Goal: Task Accomplishment & Management: Use online tool/utility

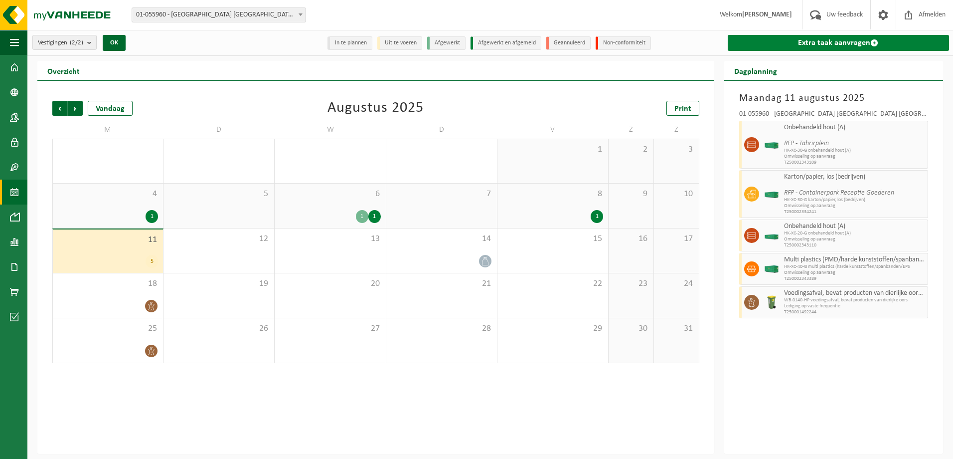
click at [833, 43] on link "Extra taak aanvragen" at bounding box center [838, 43] width 221 height 16
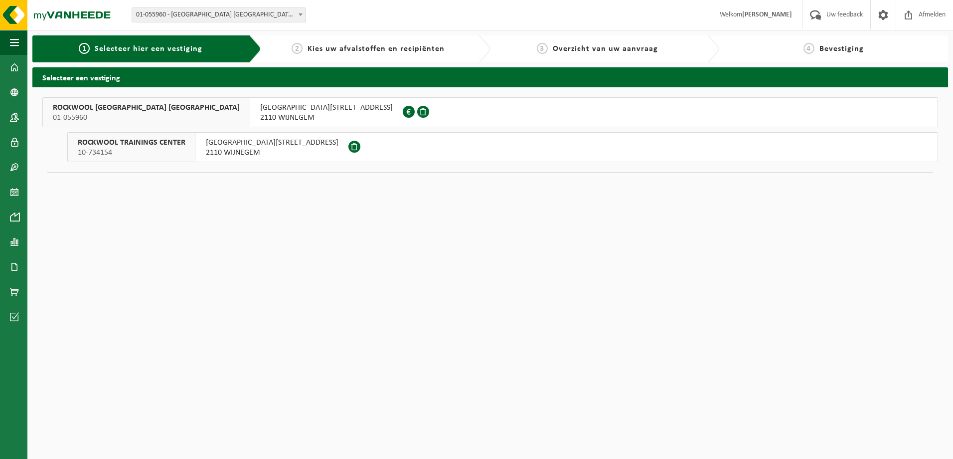
click at [116, 108] on span "ROCKWOOL BELGIUM NV" at bounding box center [146, 108] width 187 height 10
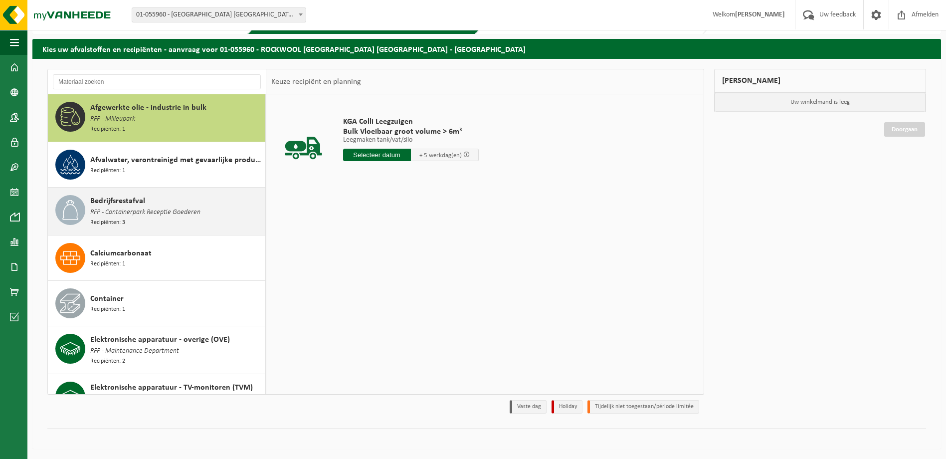
click at [222, 215] on div "Bedrijfsrestafval RFP - Containerpark Receptie Goederen Recipiënten: 3" at bounding box center [176, 211] width 172 height 32
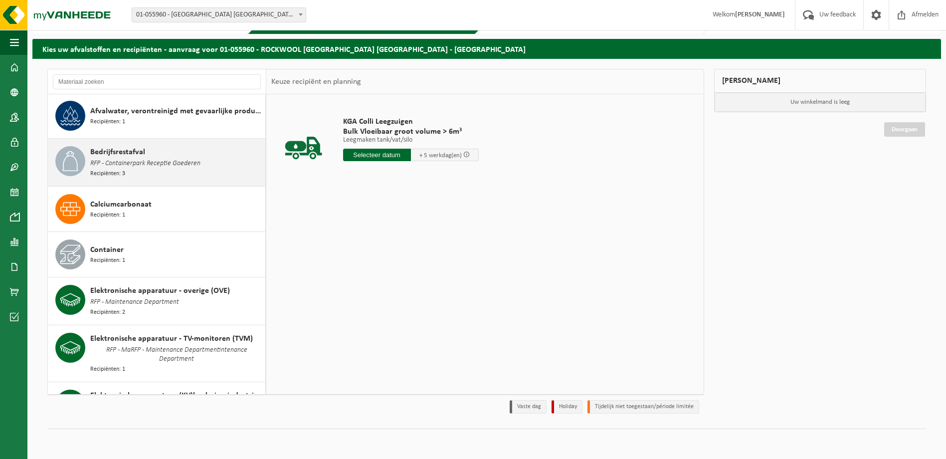
click at [222, 215] on div "Afgewerkte olie - industrie in bulk RFP - Milieupark Recipiënten: 1 Afvalwater,…" at bounding box center [157, 244] width 218 height 300
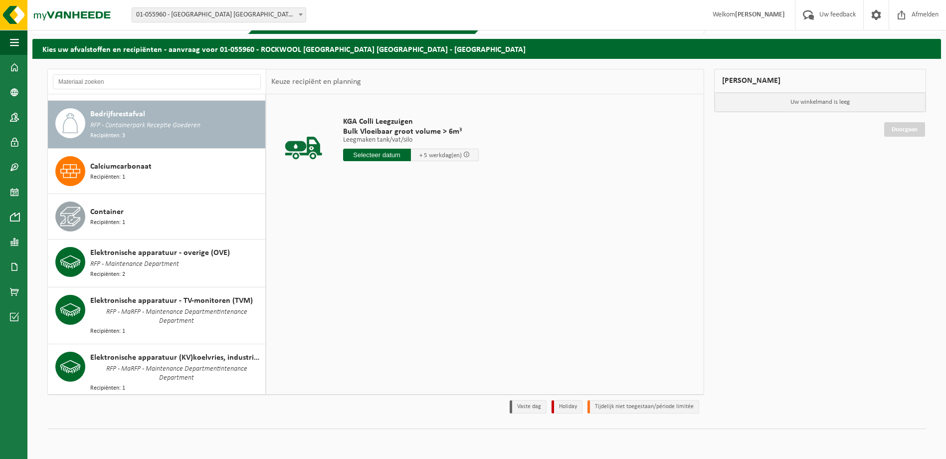
click at [222, 215] on div "Container Recipiënten: 1" at bounding box center [176, 216] width 172 height 30
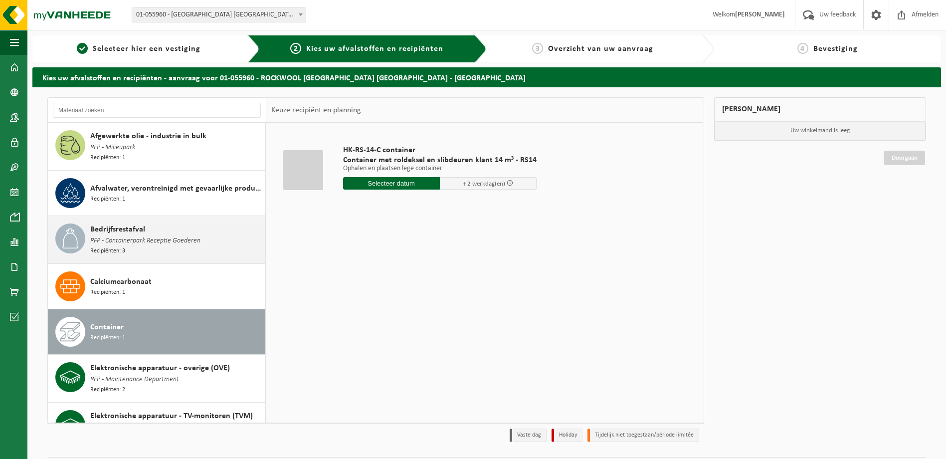
click at [212, 233] on div "Bedrijfsrestafval RFP - Containerpark Receptie Goederen Recipiënten: 3" at bounding box center [176, 239] width 172 height 32
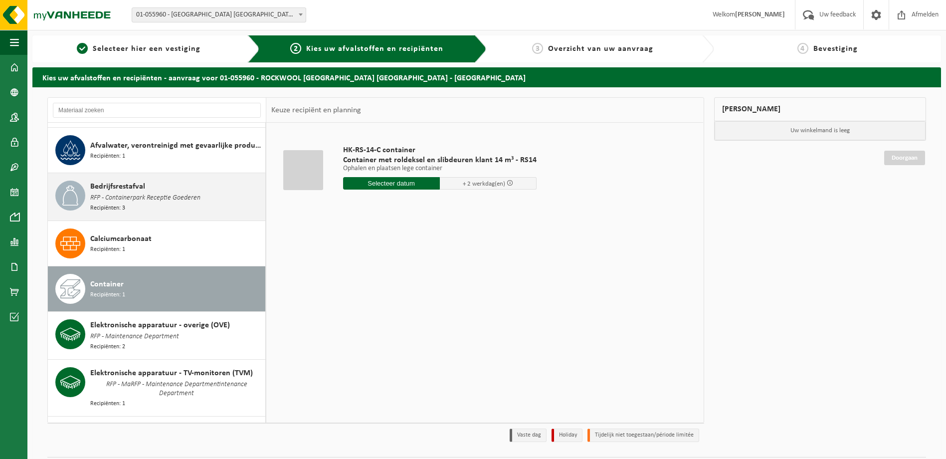
click at [212, 233] on div "Afgewerkte olie - industrie in bulk RFP - Milieupark Recipiënten: 1 Afvalwater,…" at bounding box center [157, 273] width 218 height 300
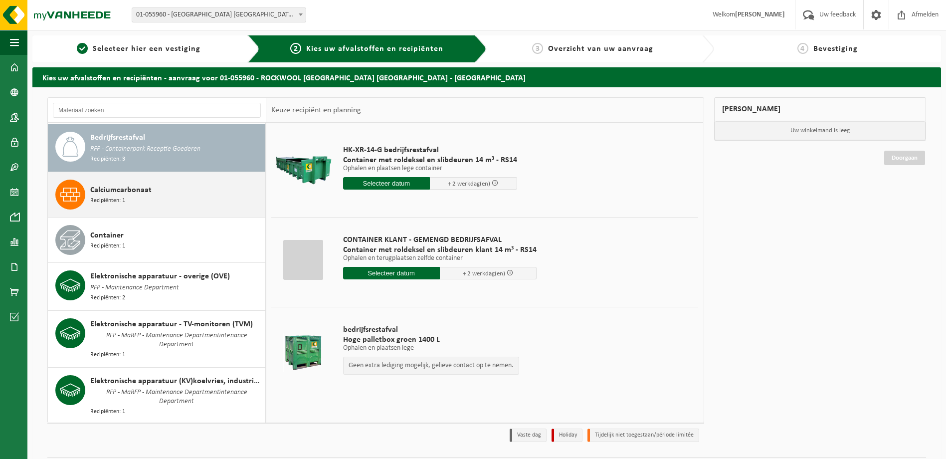
click at [216, 203] on div "Calciumcarbonaat Recipiënten: 1" at bounding box center [176, 194] width 172 height 30
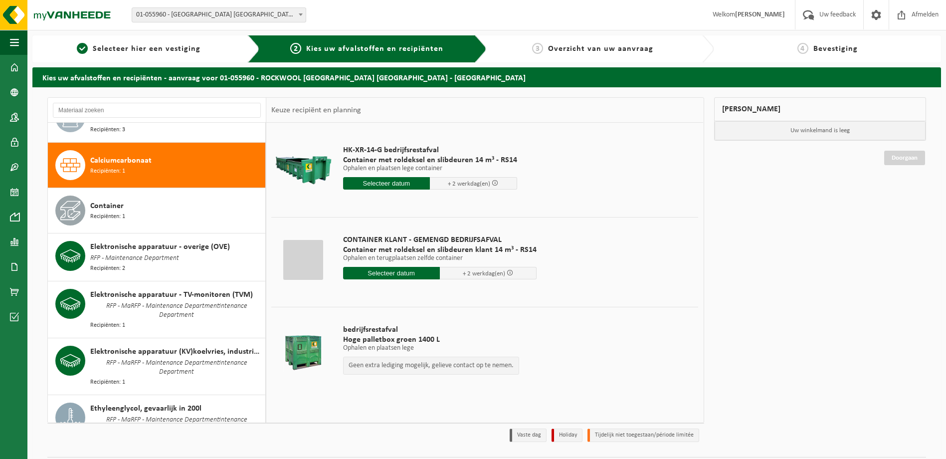
click at [216, 203] on div "Afgewerkte olie - industrie in bulk RFP - Milieupark Recipiënten: 1 Afvalwater,…" at bounding box center [157, 273] width 218 height 300
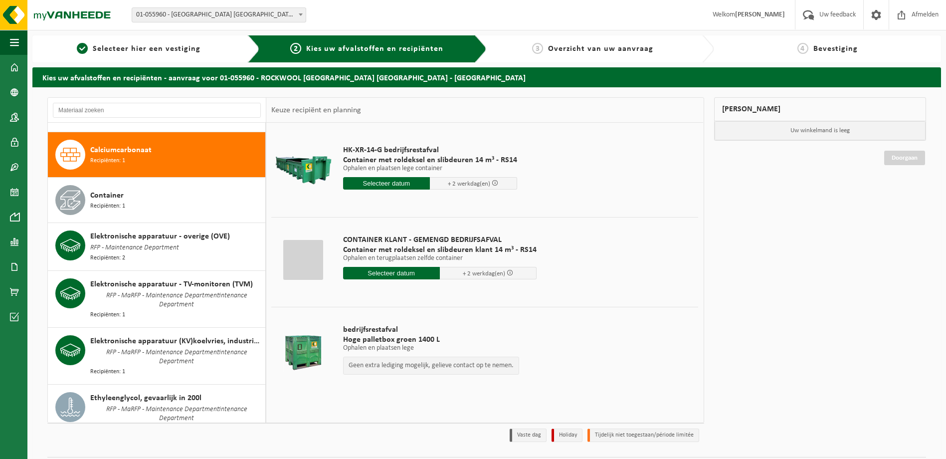
scroll to position [138, 0]
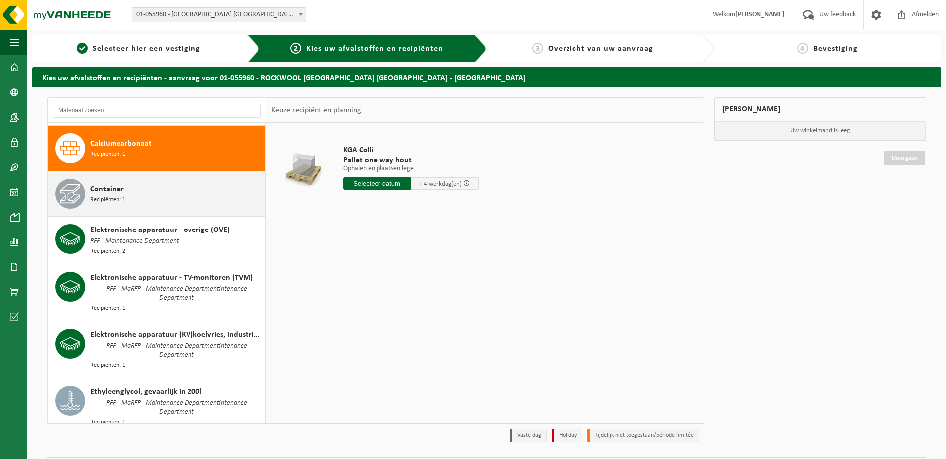
click at [215, 203] on div "Container Recipiënten: 1" at bounding box center [176, 193] width 172 height 30
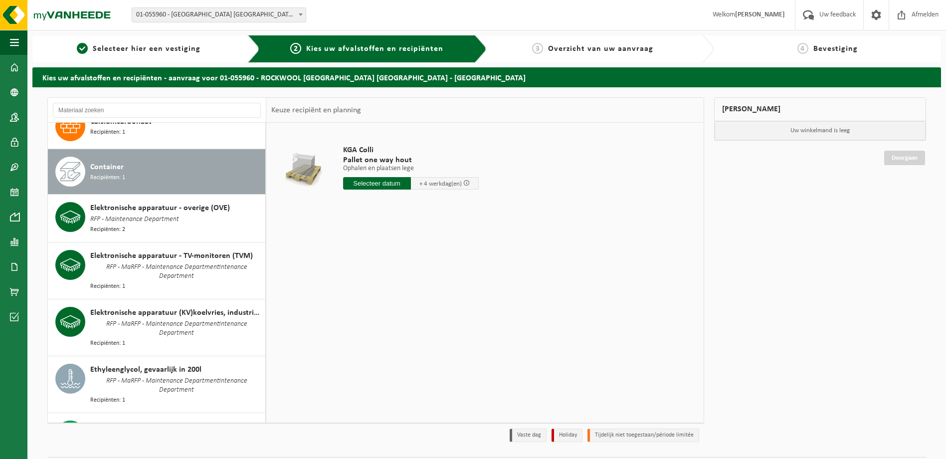
click at [215, 203] on div "Afgewerkte olie - industrie in bulk RFP - Milieupark Recipiënten: 1 Afvalwater,…" at bounding box center [157, 273] width 218 height 300
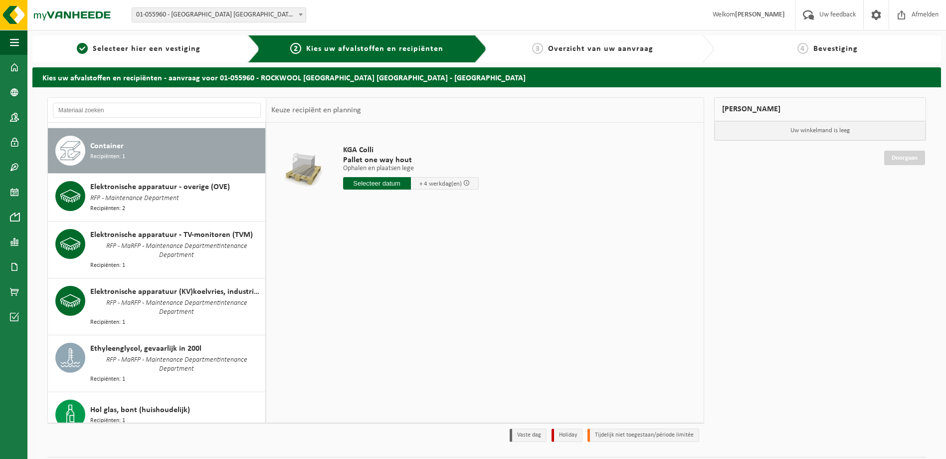
scroll to position [183, 0]
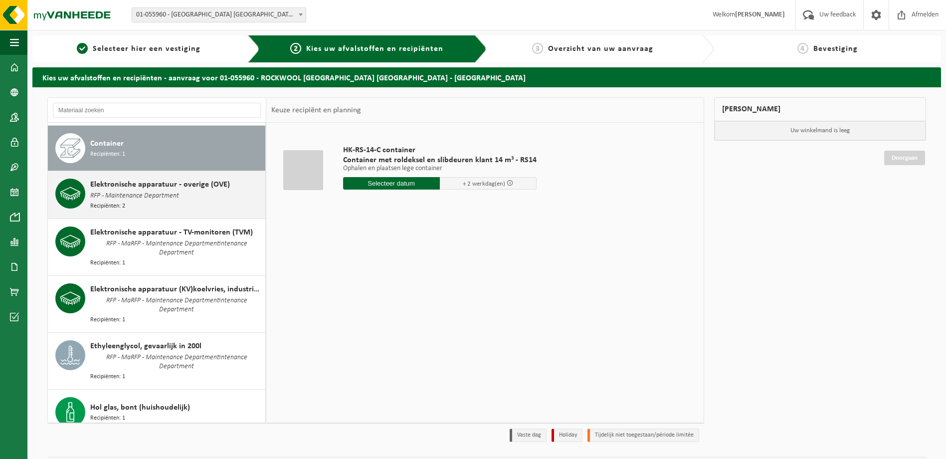
click at [214, 202] on div "Elektronische apparatuur - overige (OVE) RFP - Maintenance Department Recipiënt…" at bounding box center [176, 194] width 172 height 32
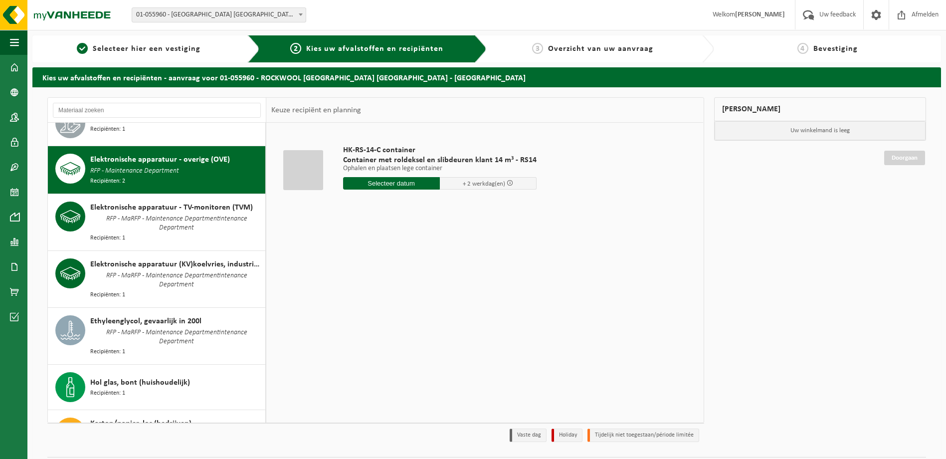
click at [214, 202] on div "Afgewerkte olie - industrie in bulk RFP - Milieupark Recipiënten: 1 Afvalwater,…" at bounding box center [157, 273] width 218 height 300
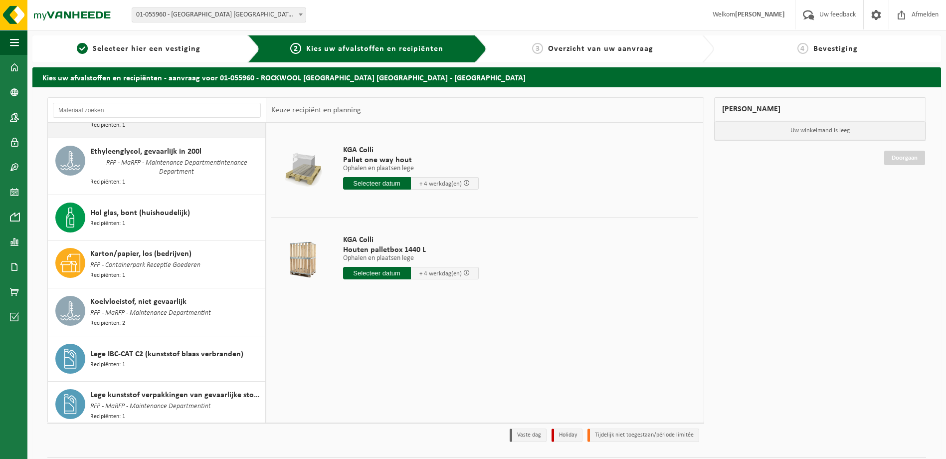
scroll to position [378, 0]
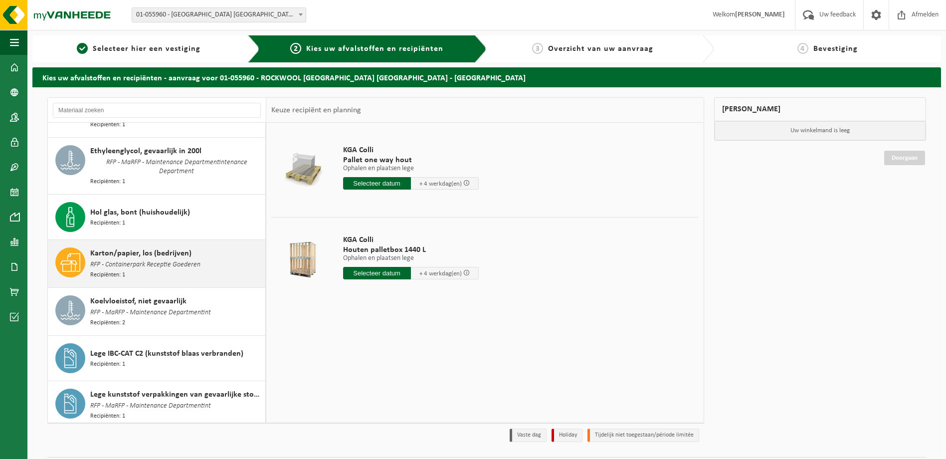
click at [213, 247] on div "Karton/papier, los (bedrijven) RFP - Containerpark Receptie Goederen Recipiënte…" at bounding box center [176, 263] width 172 height 32
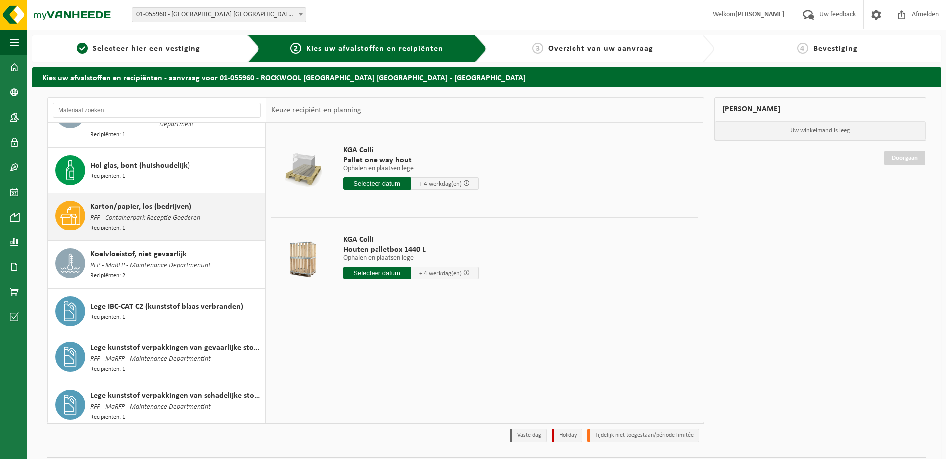
click at [213, 247] on div "Afgewerkte olie - industrie in bulk RFP - Milieupark Recipiënten: 1 Afvalwater,…" at bounding box center [157, 273] width 218 height 300
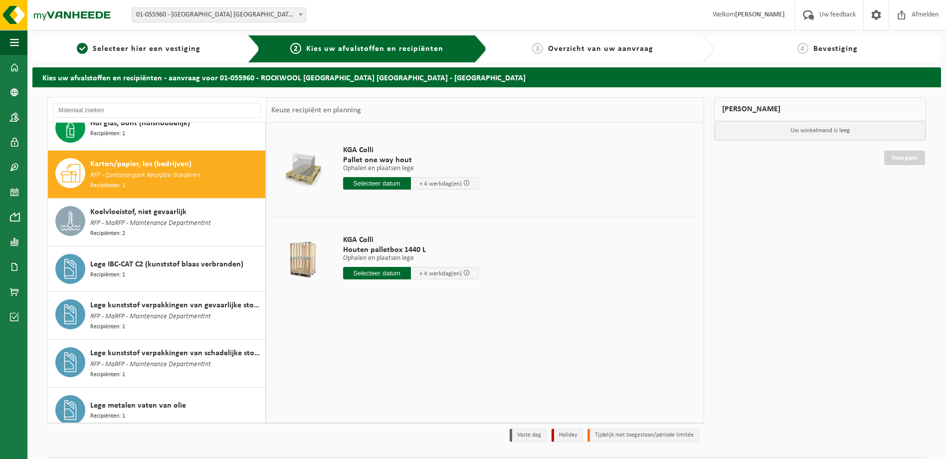
scroll to position [485, 0]
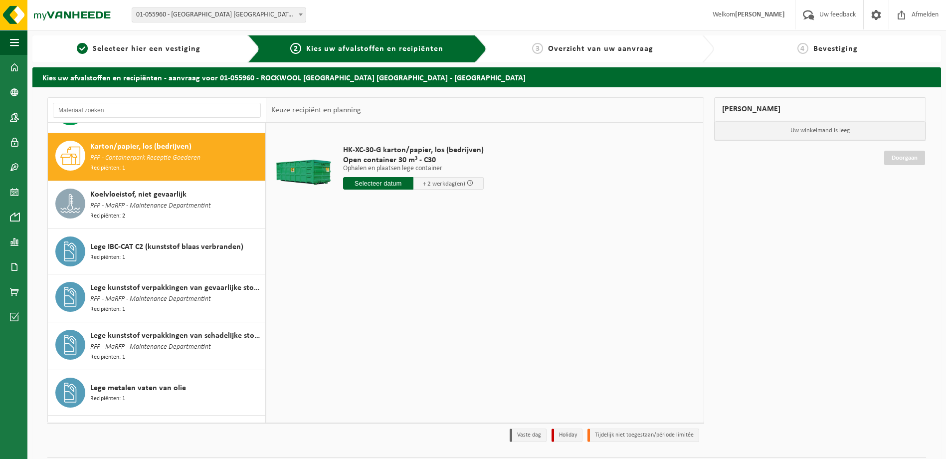
click at [213, 247] on div "Lege IBC-CAT C2 (kunststof blaas verbranden) Recipiënten: 1" at bounding box center [176, 251] width 172 height 30
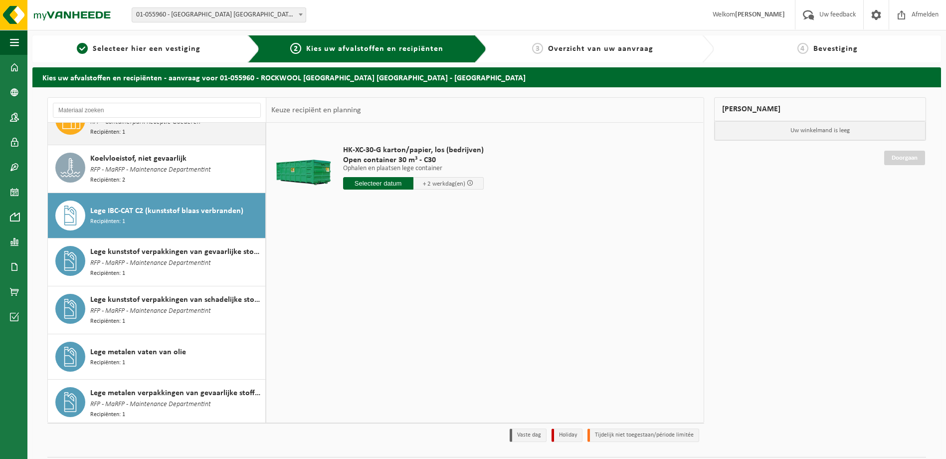
click at [213, 247] on div "Lege kunststof verpakkingen van gevaarlijke stoffen RFP - MaRFP - Maintenance D…" at bounding box center [157, 261] width 218 height 47
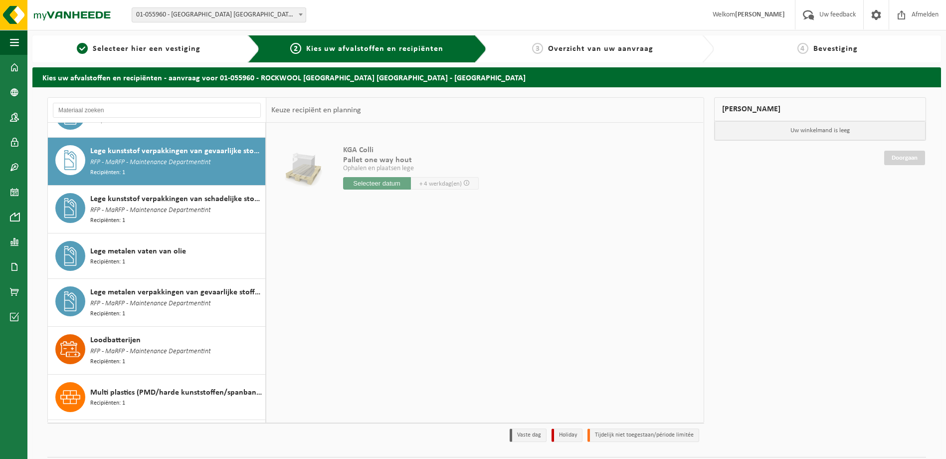
scroll to position [623, 0]
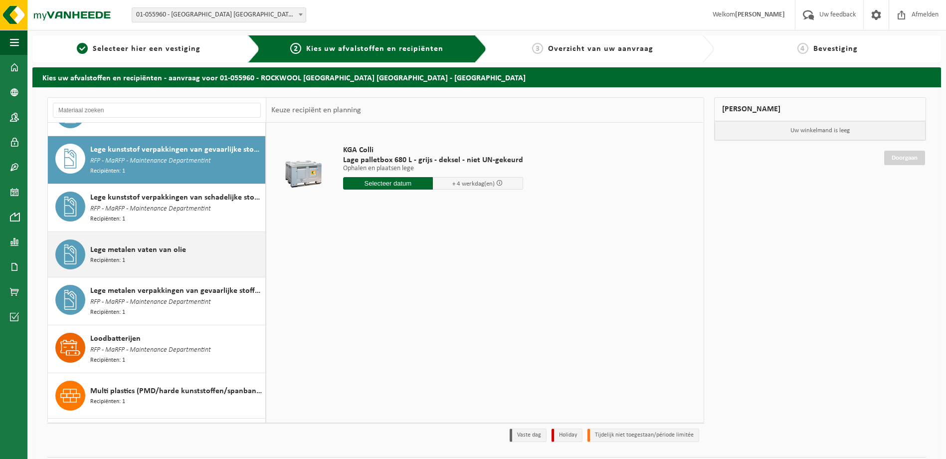
click at [210, 239] on div "Lege metalen vaten van olie Recipiënten: 1" at bounding box center [176, 254] width 172 height 30
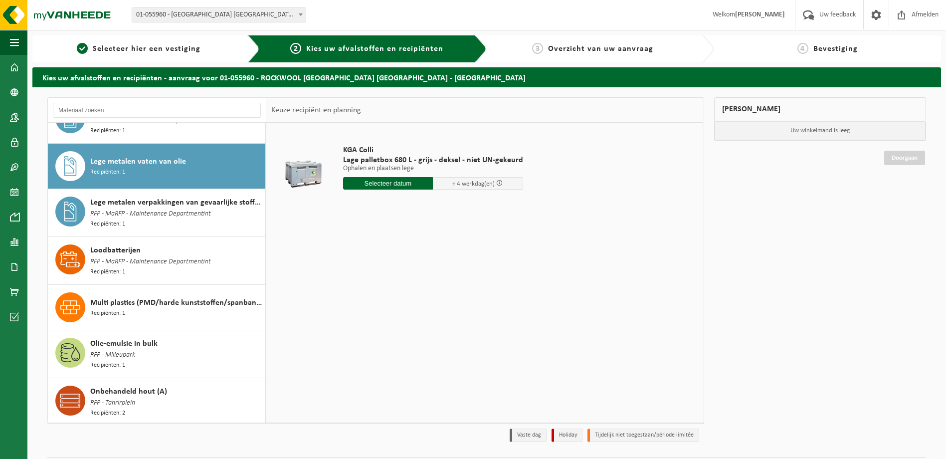
scroll to position [716, 0]
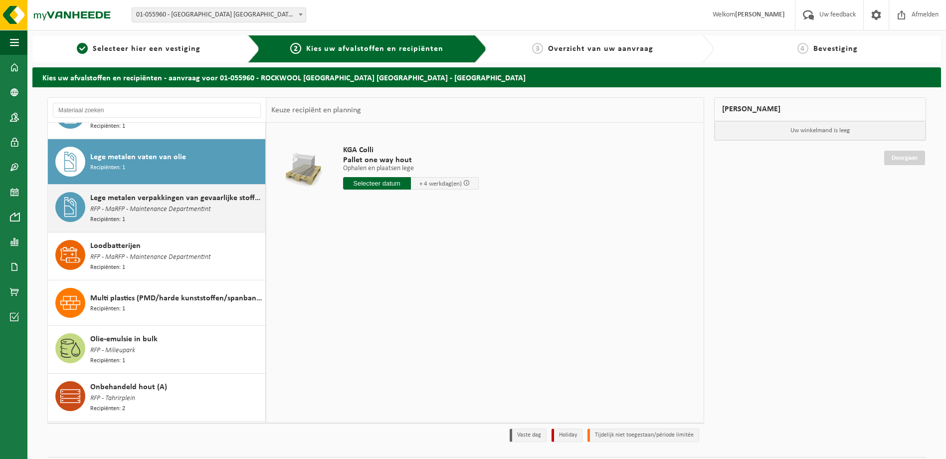
click at [217, 207] on div "Lege metalen verpakkingen van gevaarlijke stoffen RFP - MaRFP - Maintenance Dep…" at bounding box center [157, 207] width 218 height 47
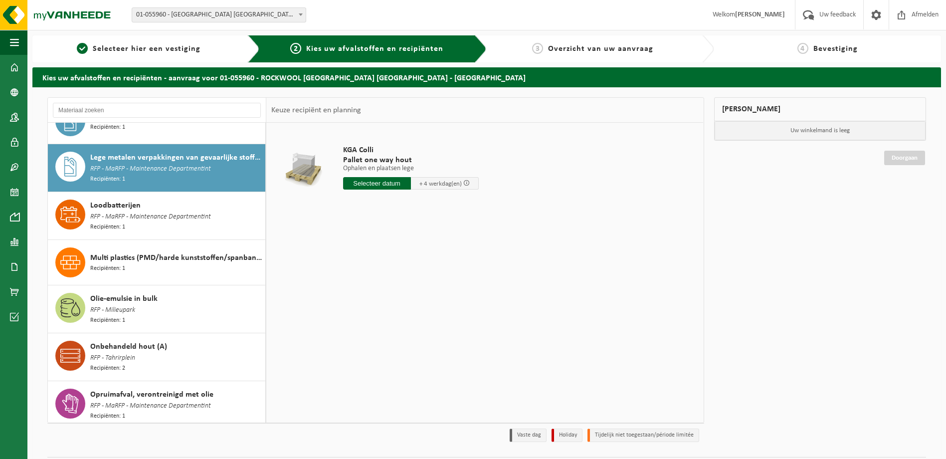
scroll to position [761, 0]
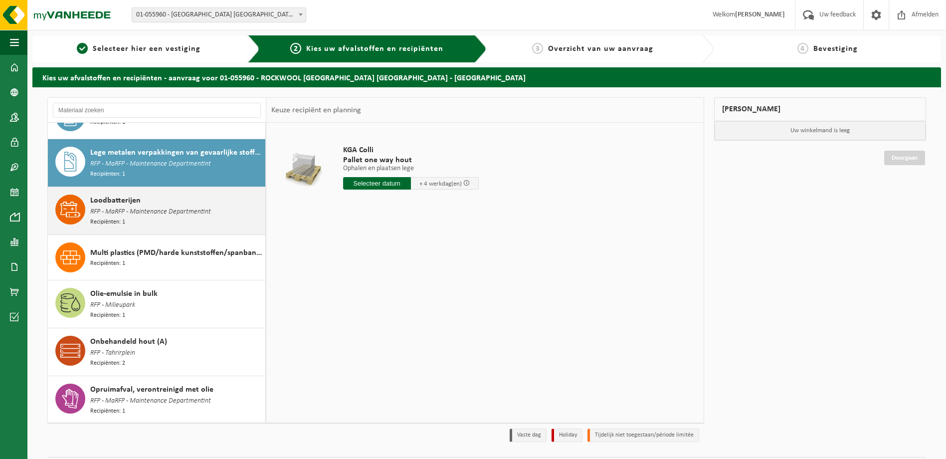
click at [217, 206] on div "Loodbatterijen RFP - MaRFP - Maintenance Departmentint Recipiënten: 1" at bounding box center [176, 210] width 172 height 32
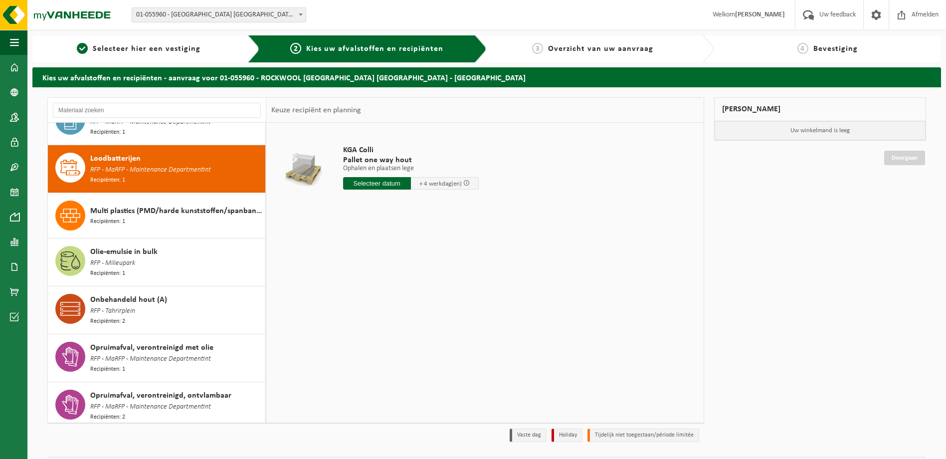
scroll to position [808, 0]
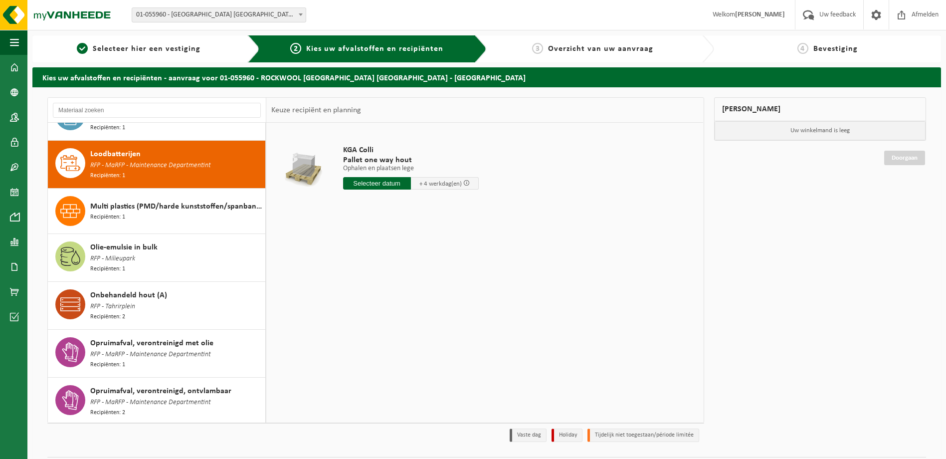
click at [217, 206] on div "Multi plastics (PMD/harde kunststoffen/spanbanden/EPS/folie naturel/folie gemen…" at bounding box center [176, 211] width 172 height 30
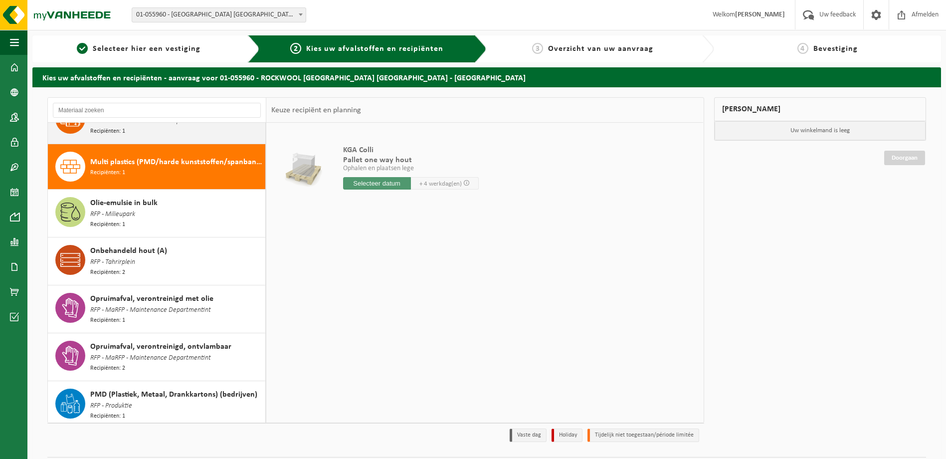
scroll to position [854, 0]
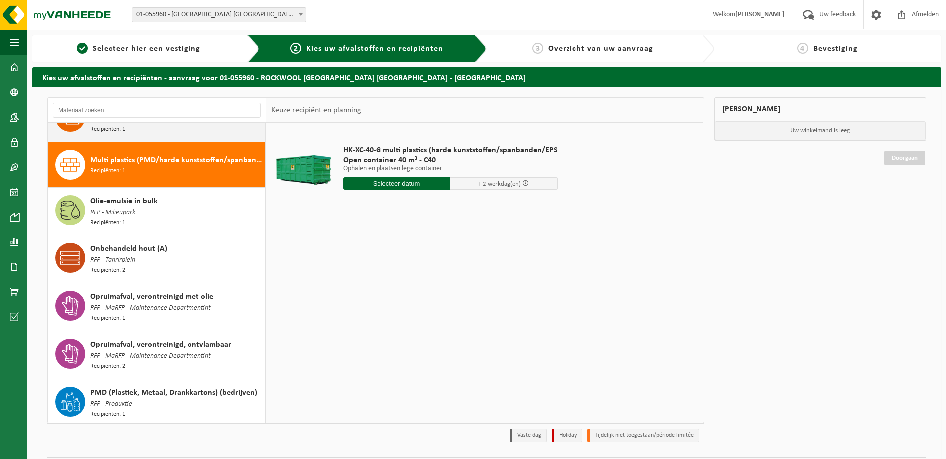
click at [217, 206] on div "Olie-emulsie in bulk RFP - Milieupark Recipiënten: 1" at bounding box center [176, 211] width 172 height 32
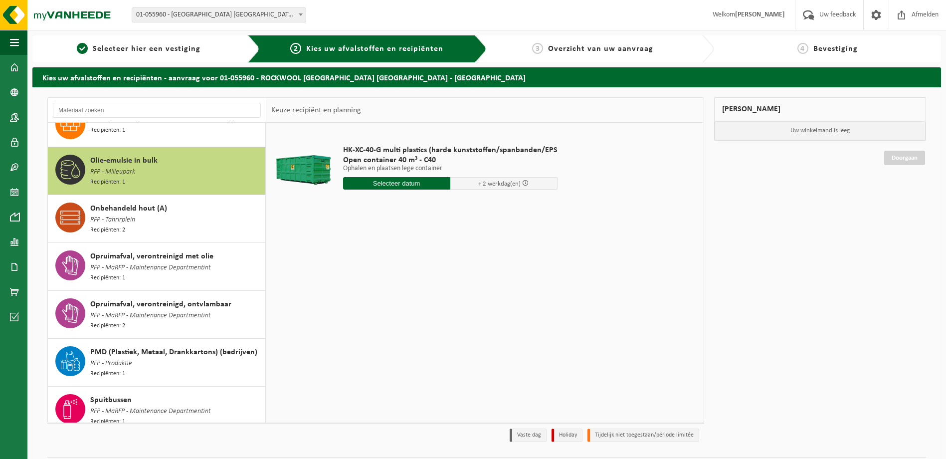
scroll to position [899, 0]
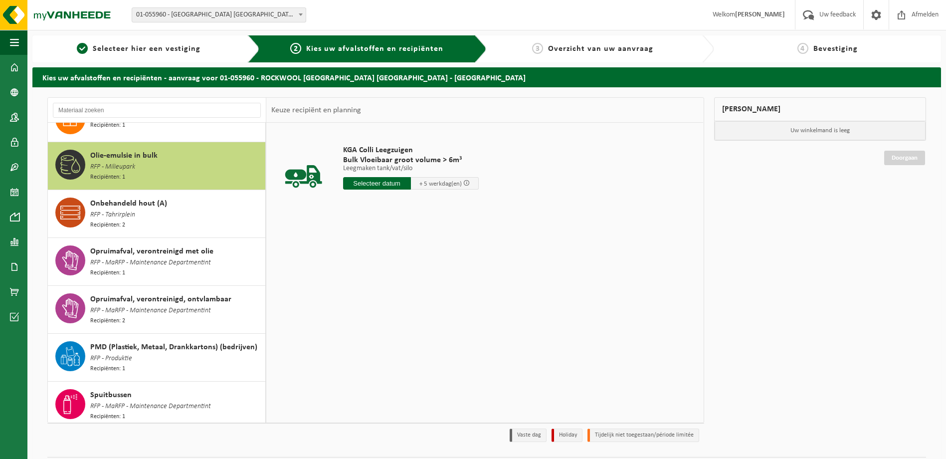
click at [217, 206] on div "Onbehandeld hout (A) RFP - Tahrirplein Recipiënten: 2" at bounding box center [176, 213] width 172 height 32
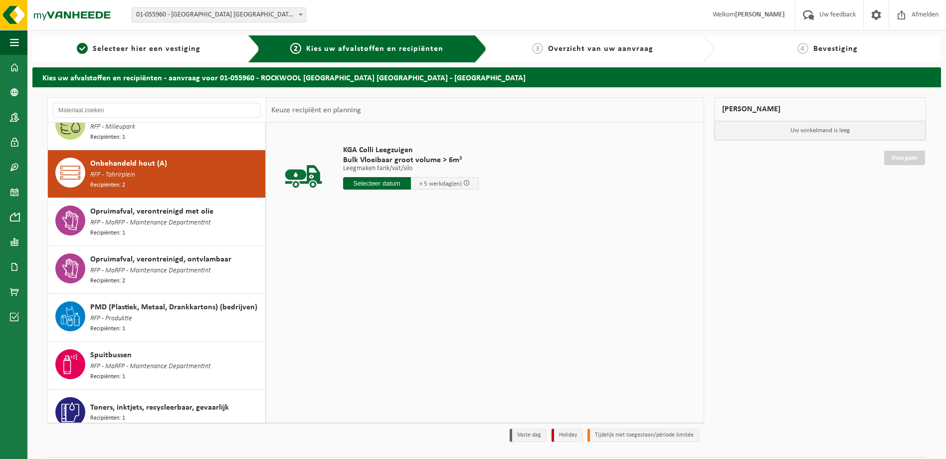
scroll to position [946, 0]
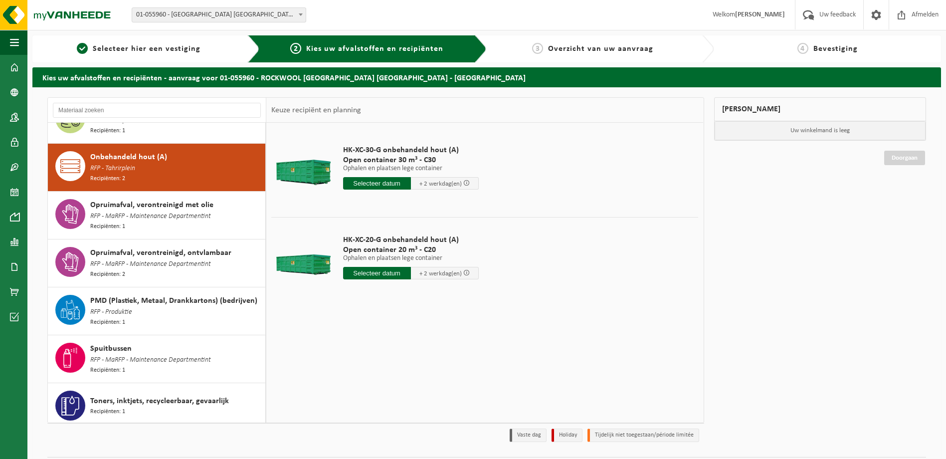
click at [217, 206] on div "Opruimafval, verontreinigd met olie RFP - MaRFP - Maintenance Departmentint Rec…" at bounding box center [176, 215] width 172 height 32
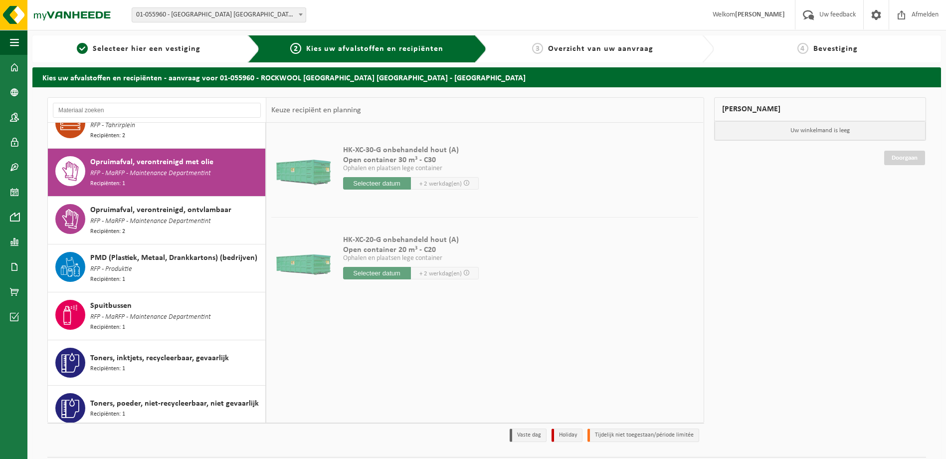
scroll to position [992, 0]
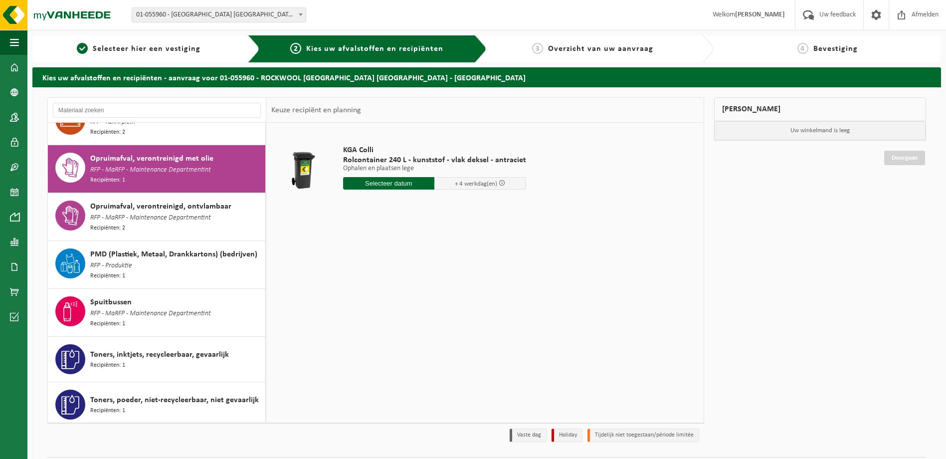
click at [217, 206] on div "Opruimafval, verontreinigd, ontvlambaar RFP - MaRFP - Maintenance Departmentint…" at bounding box center [176, 216] width 172 height 32
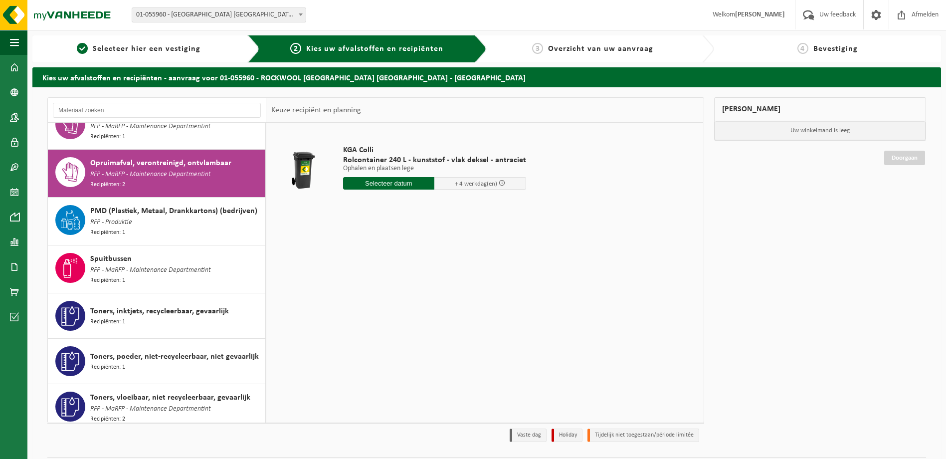
scroll to position [1038, 0]
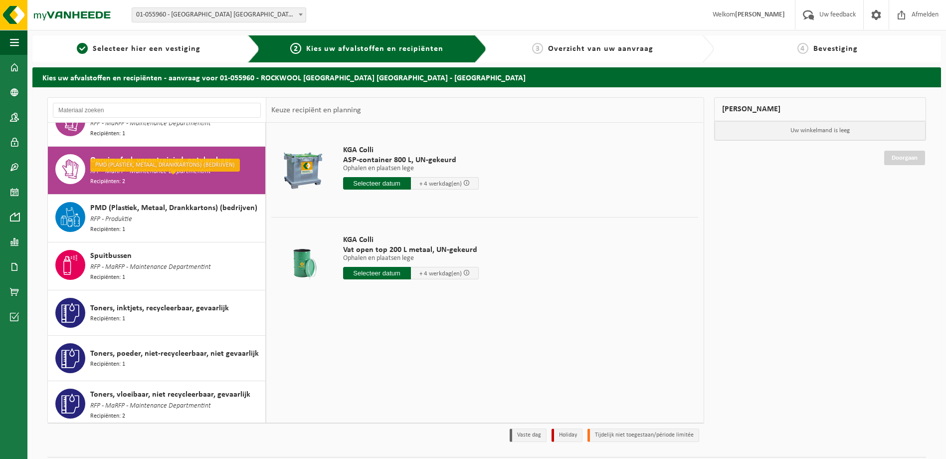
click at [381, 182] on input "text" at bounding box center [377, 183] width 68 height 12
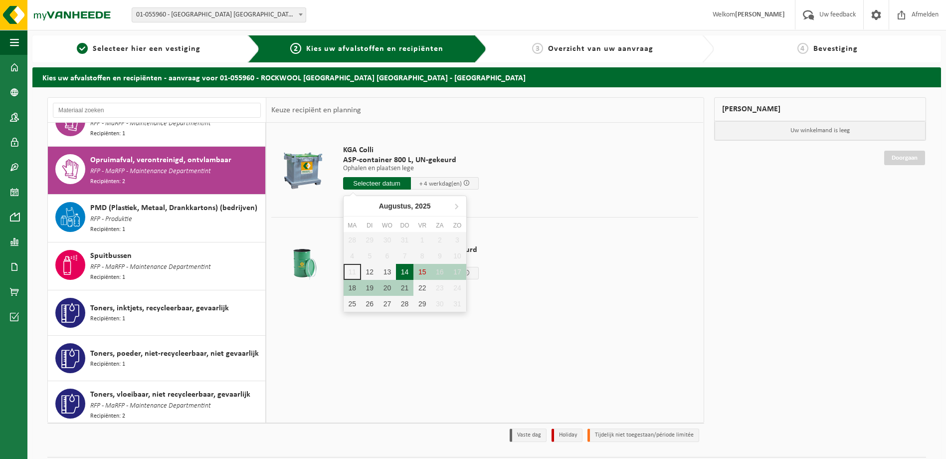
click at [407, 272] on div "14" at bounding box center [404, 272] width 17 height 16
type input "Van 2025-08-14"
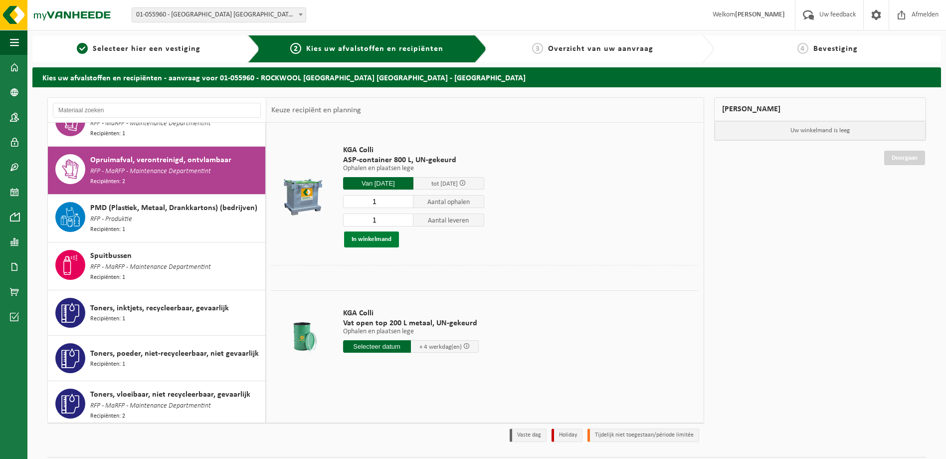
click at [374, 238] on button "In winkelmand" at bounding box center [371, 239] width 55 height 16
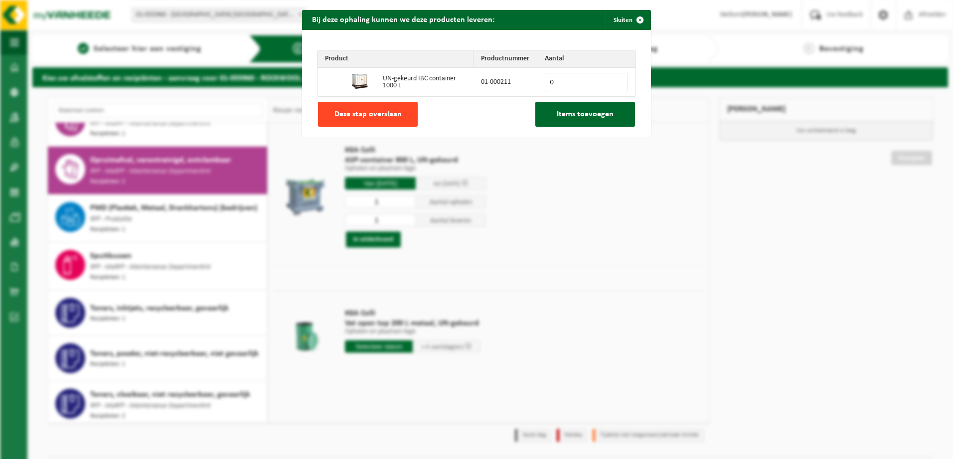
click at [387, 113] on span "Deze stap overslaan" at bounding box center [367, 114] width 67 height 8
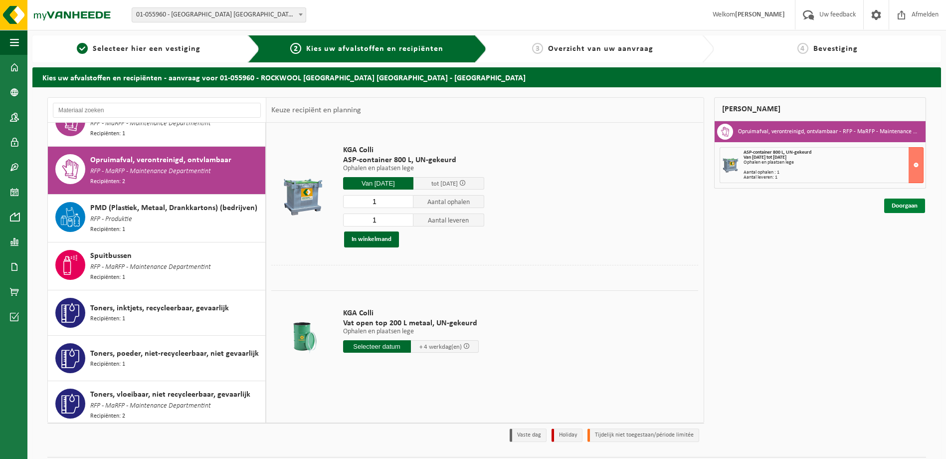
click at [911, 204] on link "Doorgaan" at bounding box center [904, 205] width 41 height 14
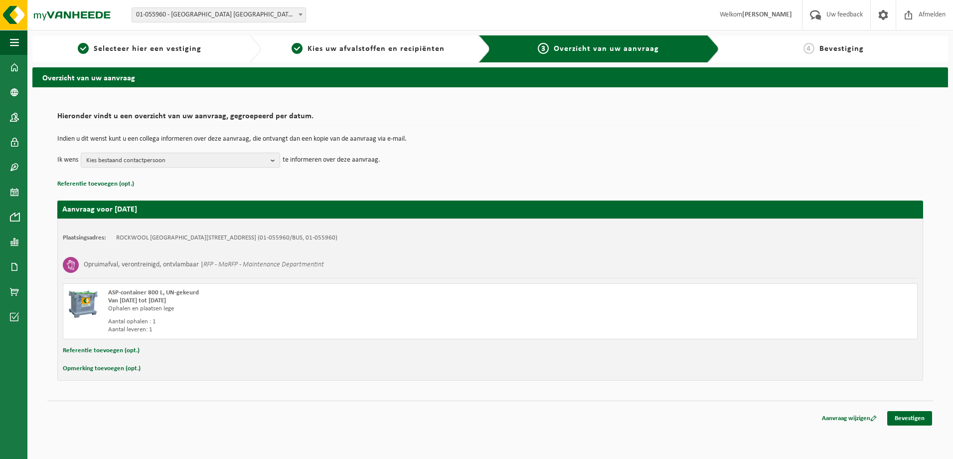
click at [110, 368] on button "Opmerking toevoegen (opt.)" at bounding box center [102, 368] width 78 height 13
click at [124, 368] on input "text" at bounding box center [510, 369] width 796 height 15
click at [171, 371] on input "volle container staat vooraan de" at bounding box center [510, 369] width 796 height 15
click at [230, 368] on input "volle container staat buiten, vooraan de" at bounding box center [510, 369] width 796 height 15
type input "volle container staat buiten, vooraan de fabriek."
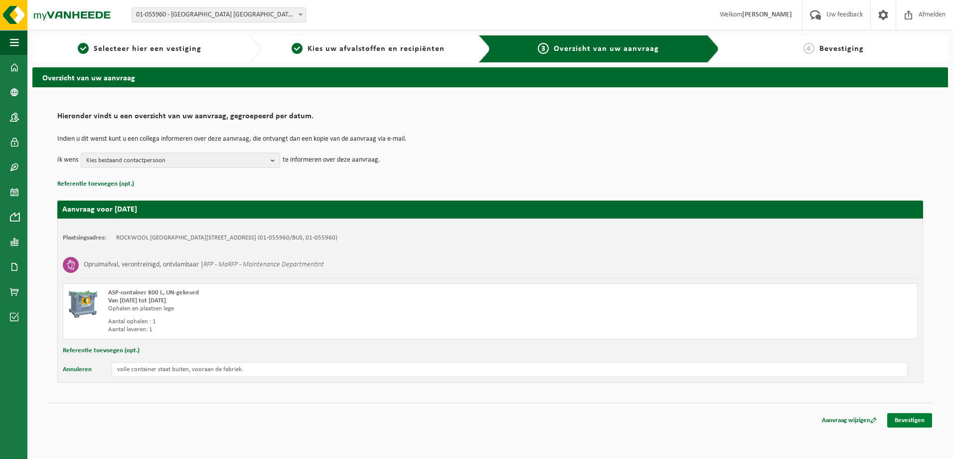
click at [914, 421] on link "Bevestigen" at bounding box center [909, 420] width 45 height 14
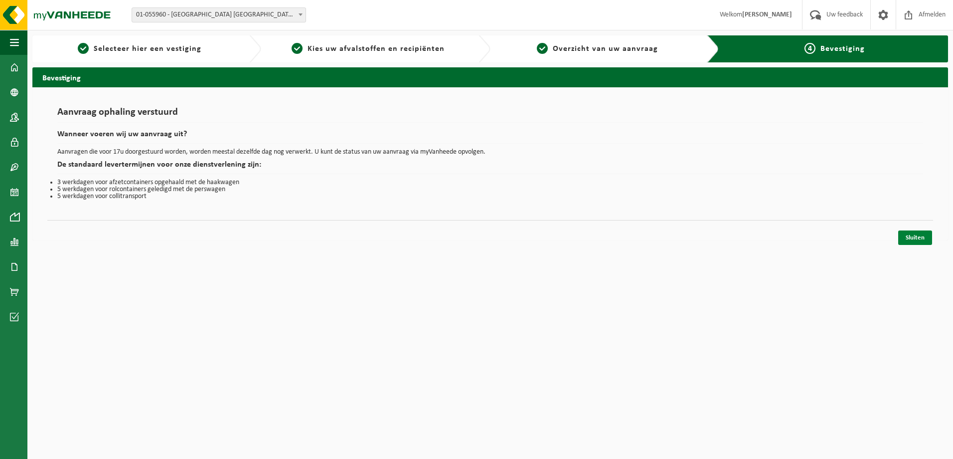
click at [907, 237] on link "Sluiten" at bounding box center [915, 237] width 34 height 14
